Goal: Information Seeking & Learning: Learn about a topic

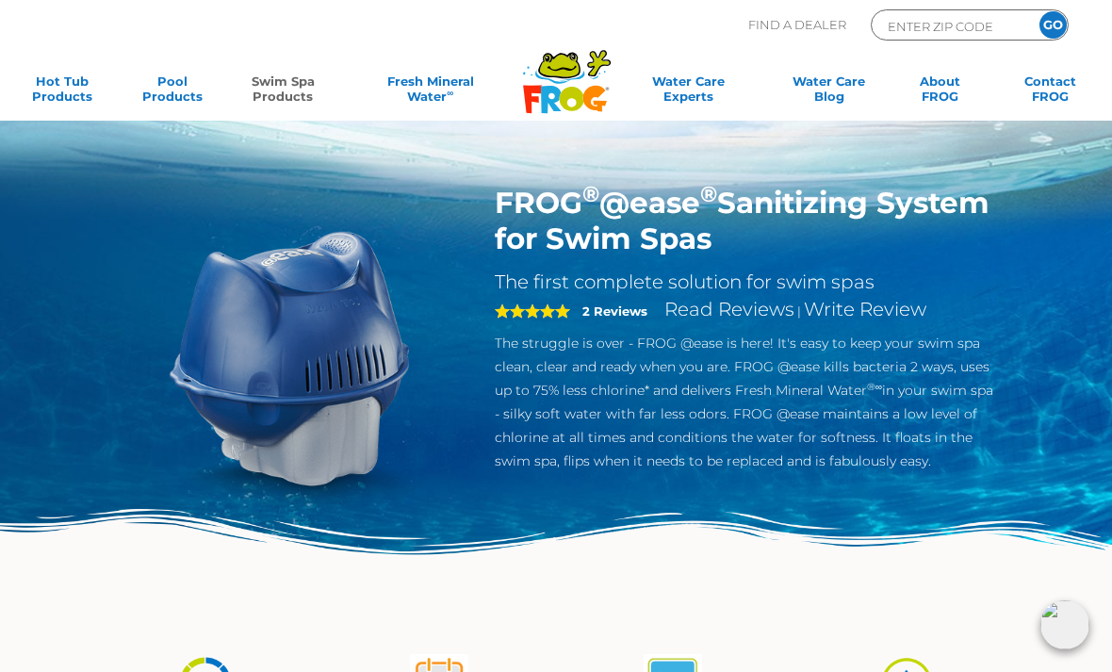
scroll to position [3, 0]
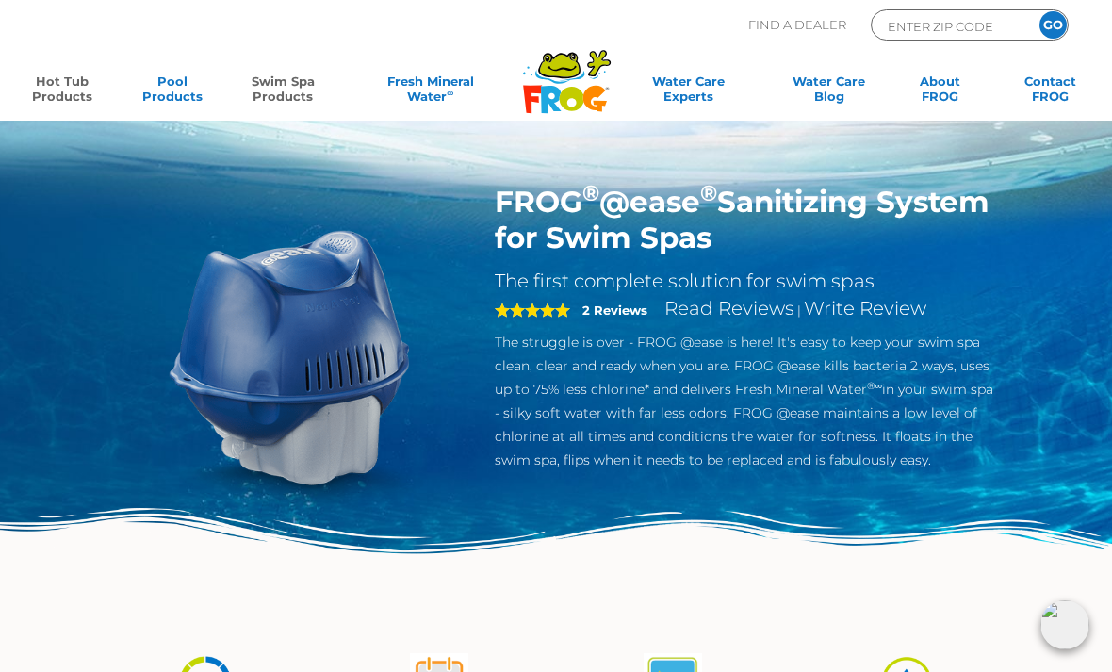
click at [69, 86] on link "Hot Tub Products" at bounding box center [62, 93] width 86 height 38
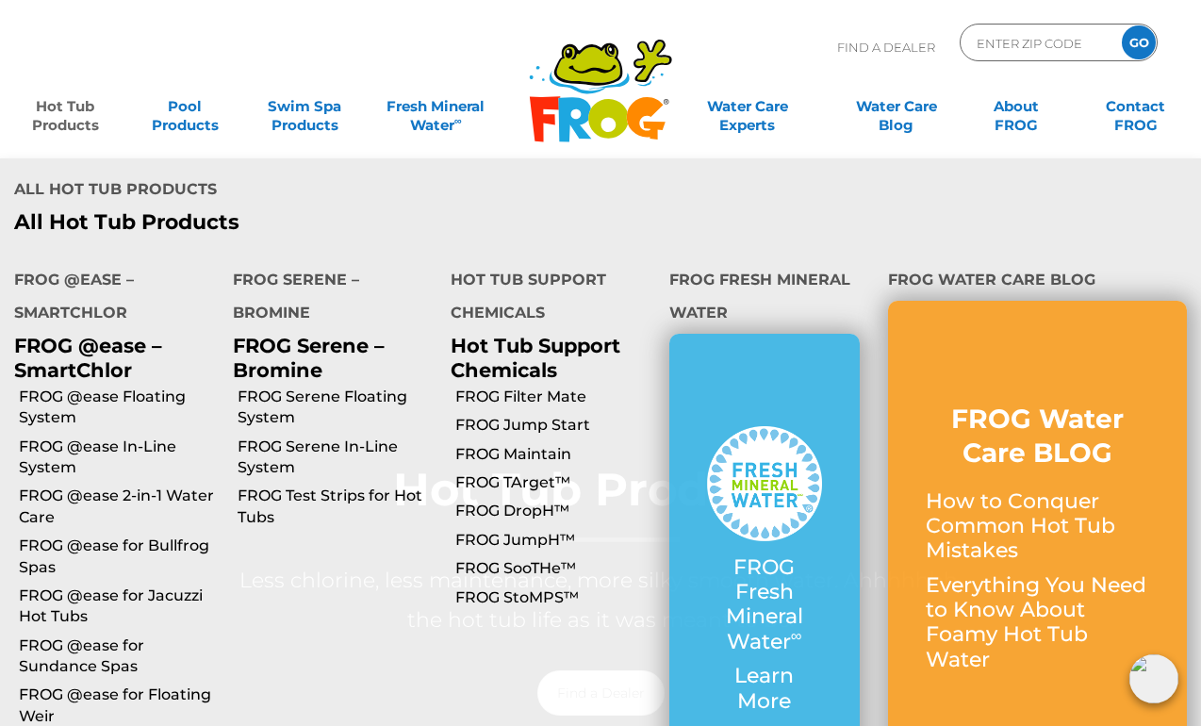
click at [74, 635] on link "FROG @ease for Sundance Spas" at bounding box center [119, 656] width 200 height 42
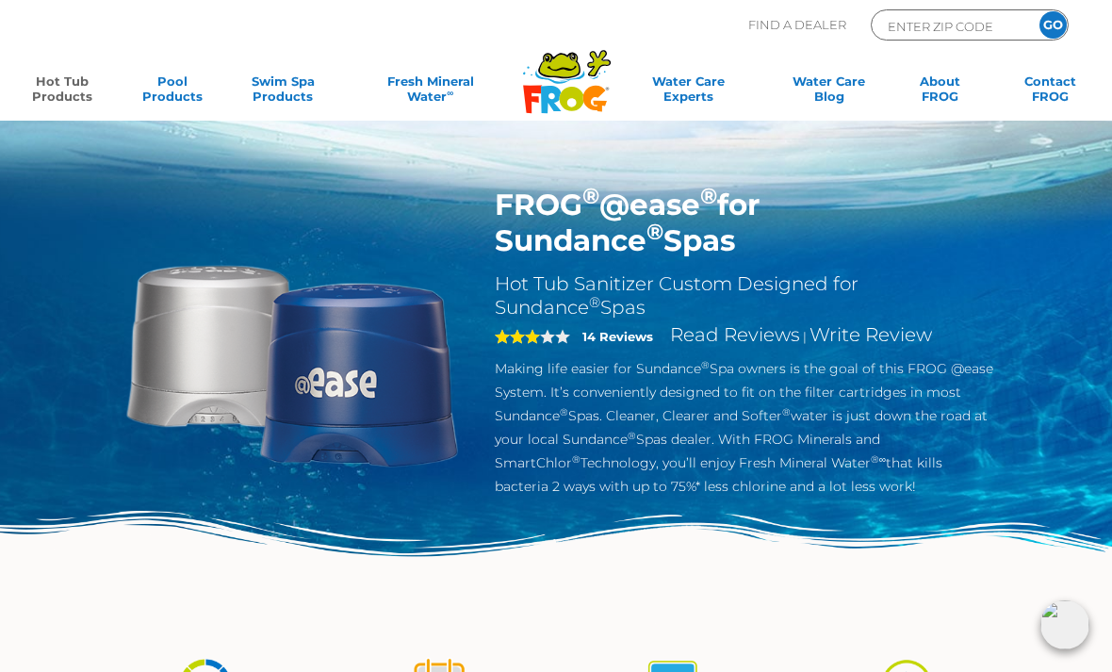
click at [529, 338] on span "3" at bounding box center [517, 336] width 45 height 15
click at [621, 352] on div "3 14 Reviews Read Reviews | Write Review" at bounding box center [745, 338] width 500 height 38
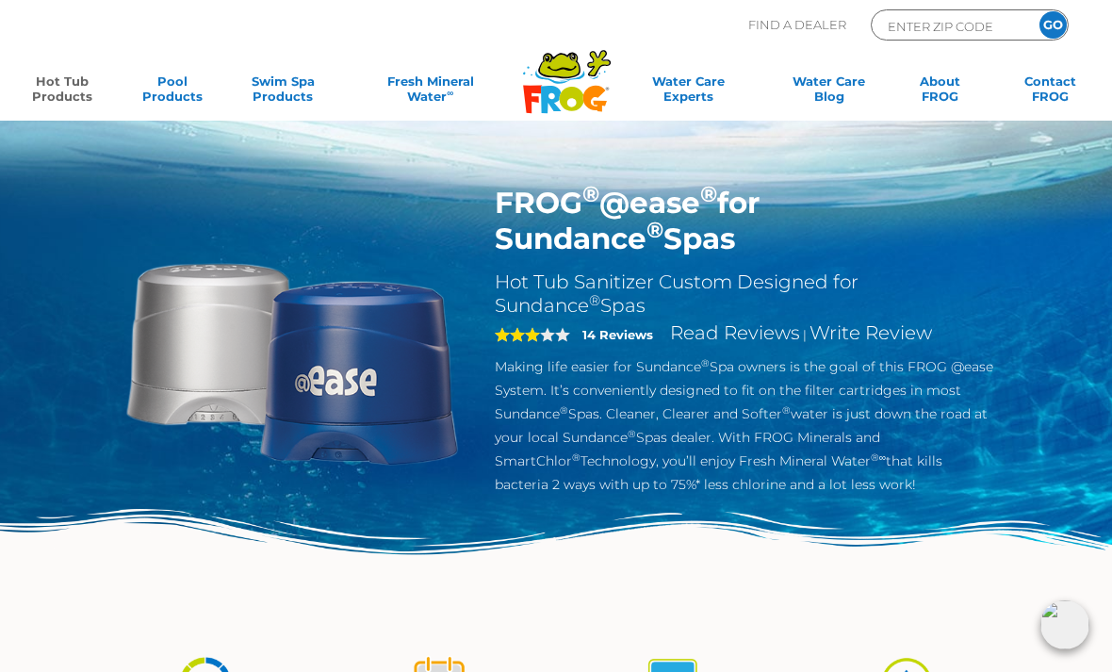
click at [605, 352] on div "3 14 Reviews Read Reviews | Write Review" at bounding box center [745, 337] width 500 height 38
click at [610, 338] on strong "14 Reviews" at bounding box center [617, 334] width 71 height 15
click at [615, 345] on div "3 14 Reviews Read Reviews | Write Review" at bounding box center [745, 337] width 500 height 38
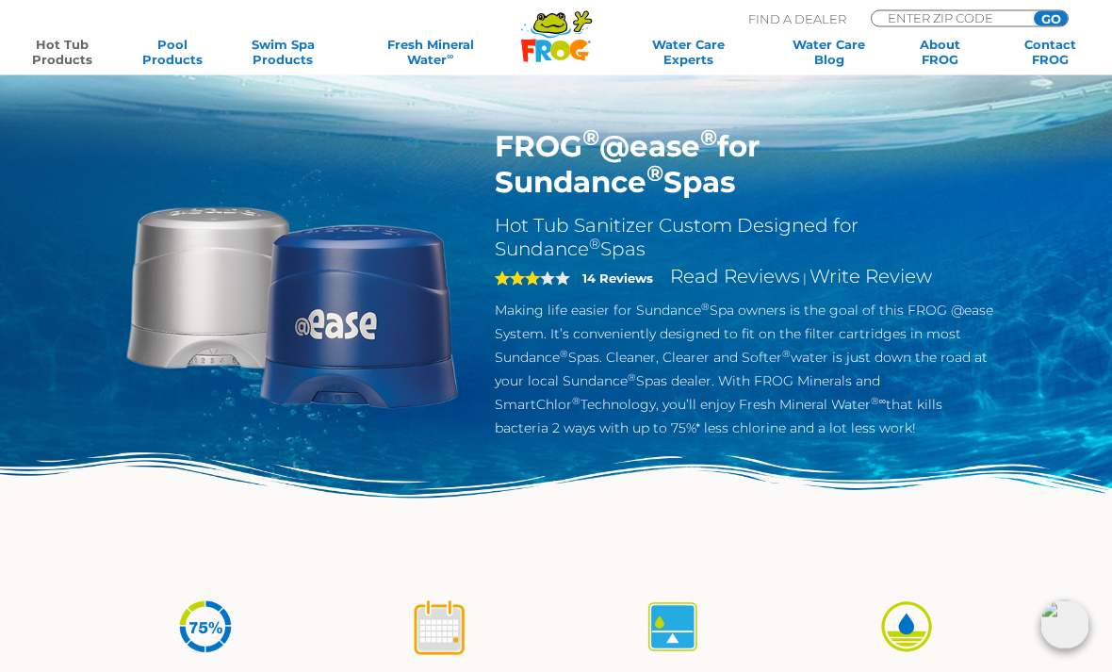
scroll to position [0, 0]
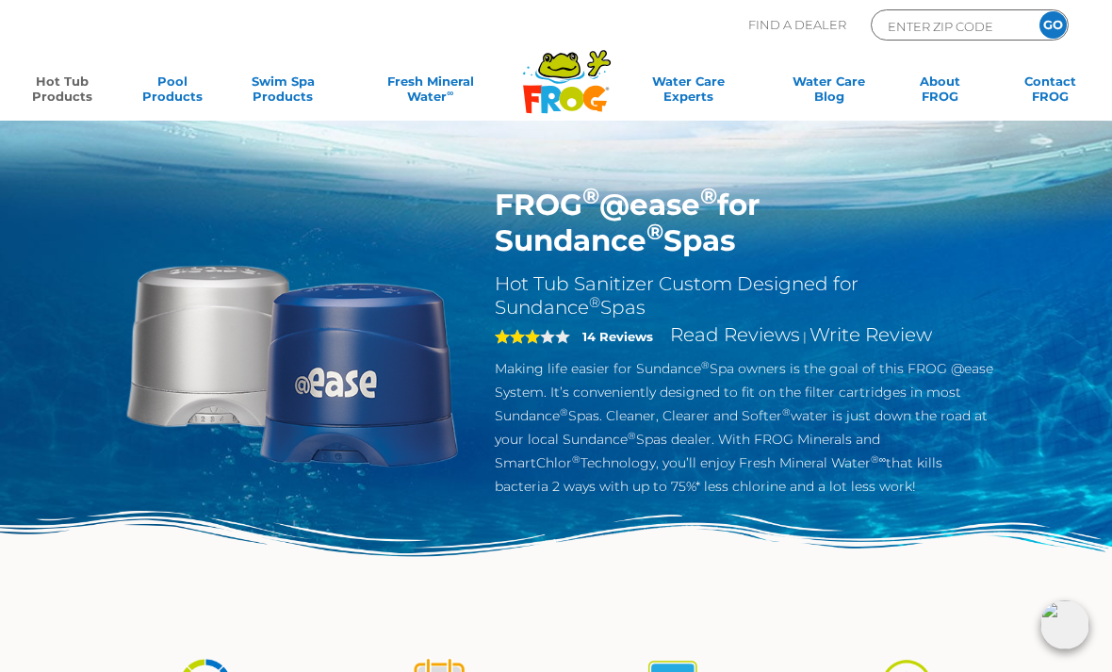
click at [561, 3] on div ".st130{clip-path:url(#SVGID_2_);fill-rule:evenodd;clip-rule:evenodd;fill:#C3CC0…" at bounding box center [556, 60] width 1074 height 121
